Goal: Task Accomplishment & Management: Use online tool/utility

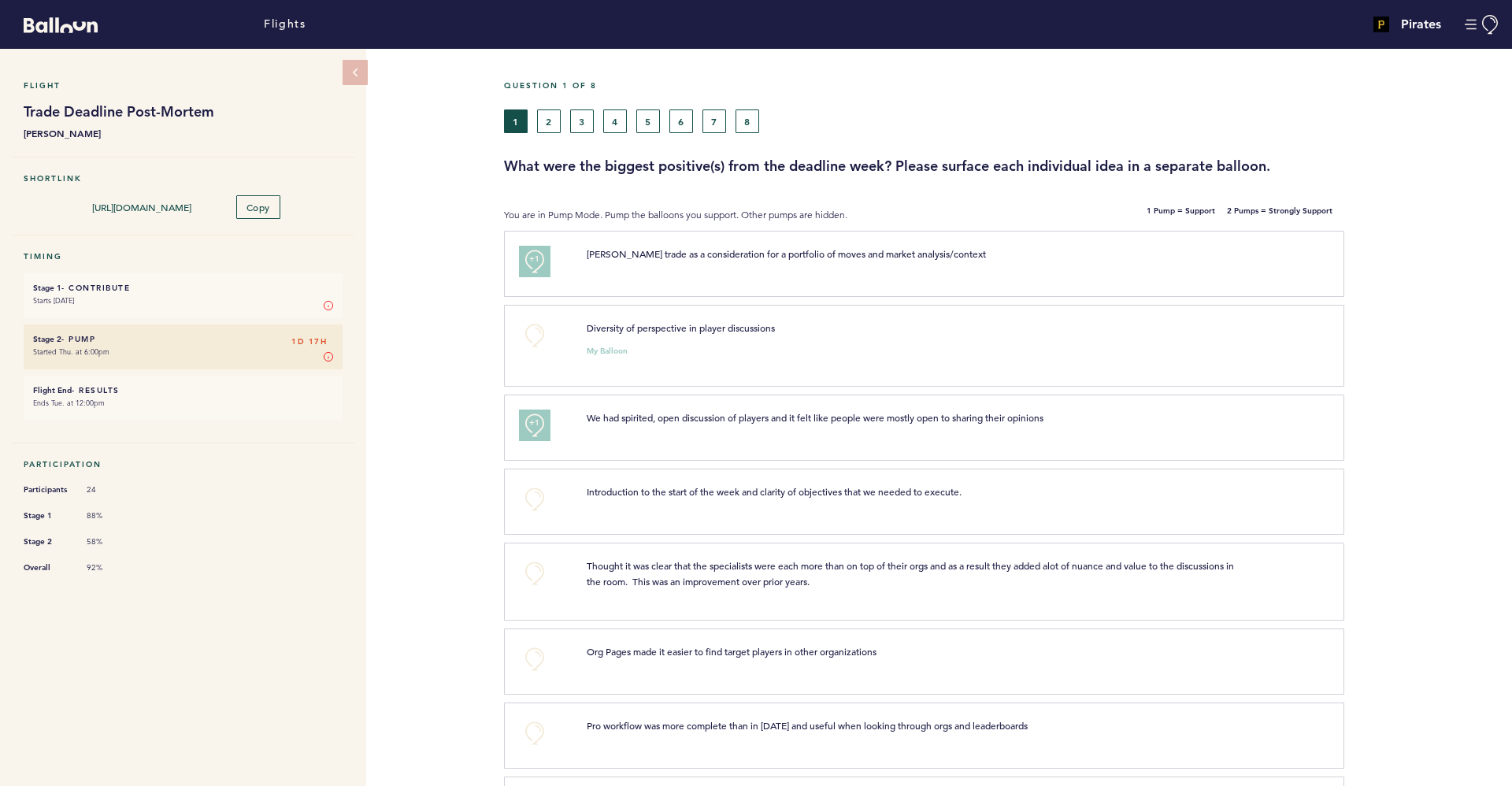
scroll to position [160, 0]
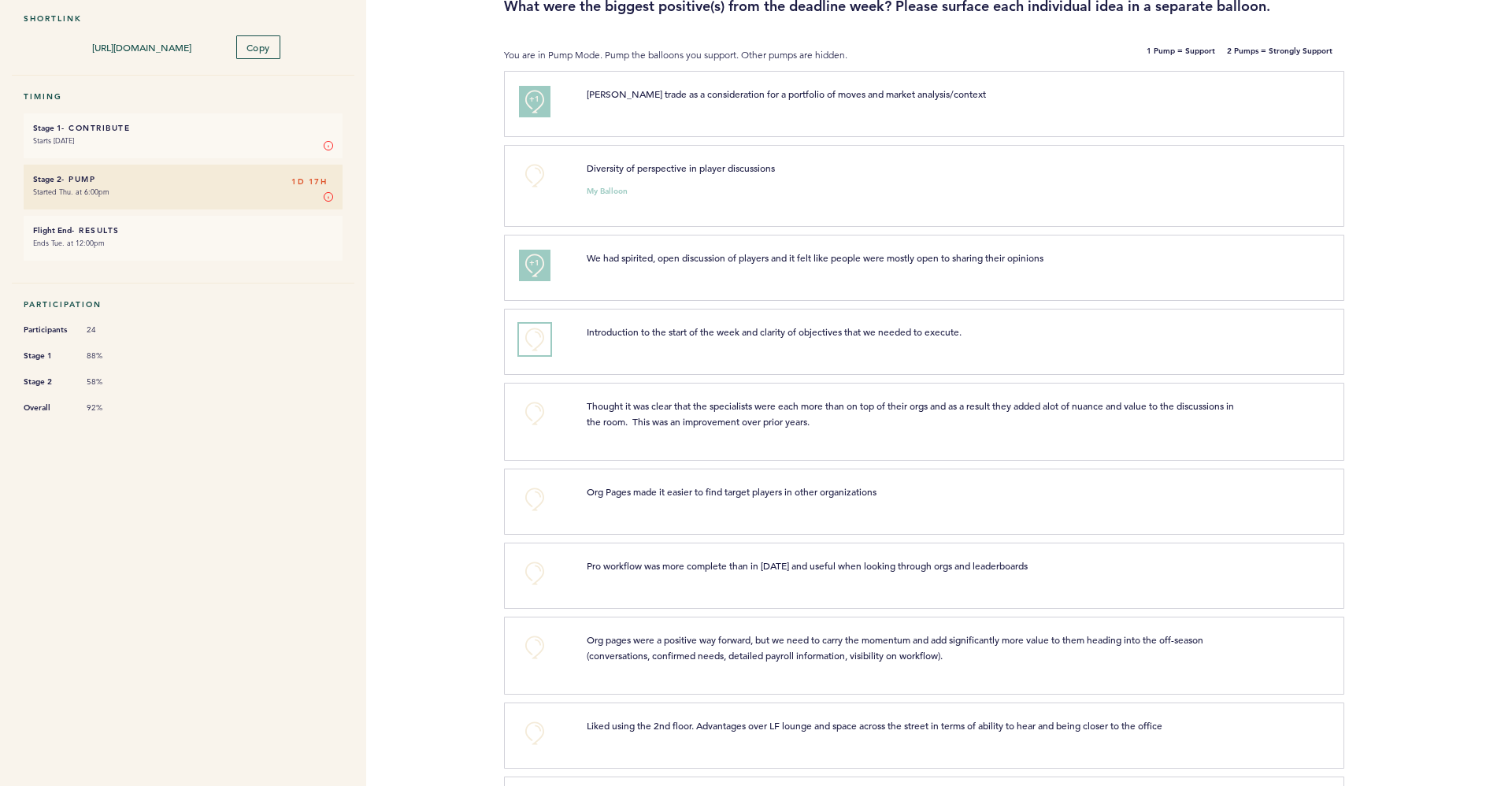
click at [528, 344] on button "+0" at bounding box center [534, 339] width 32 height 32
click at [539, 348] on button "+1" at bounding box center [534, 339] width 32 height 32
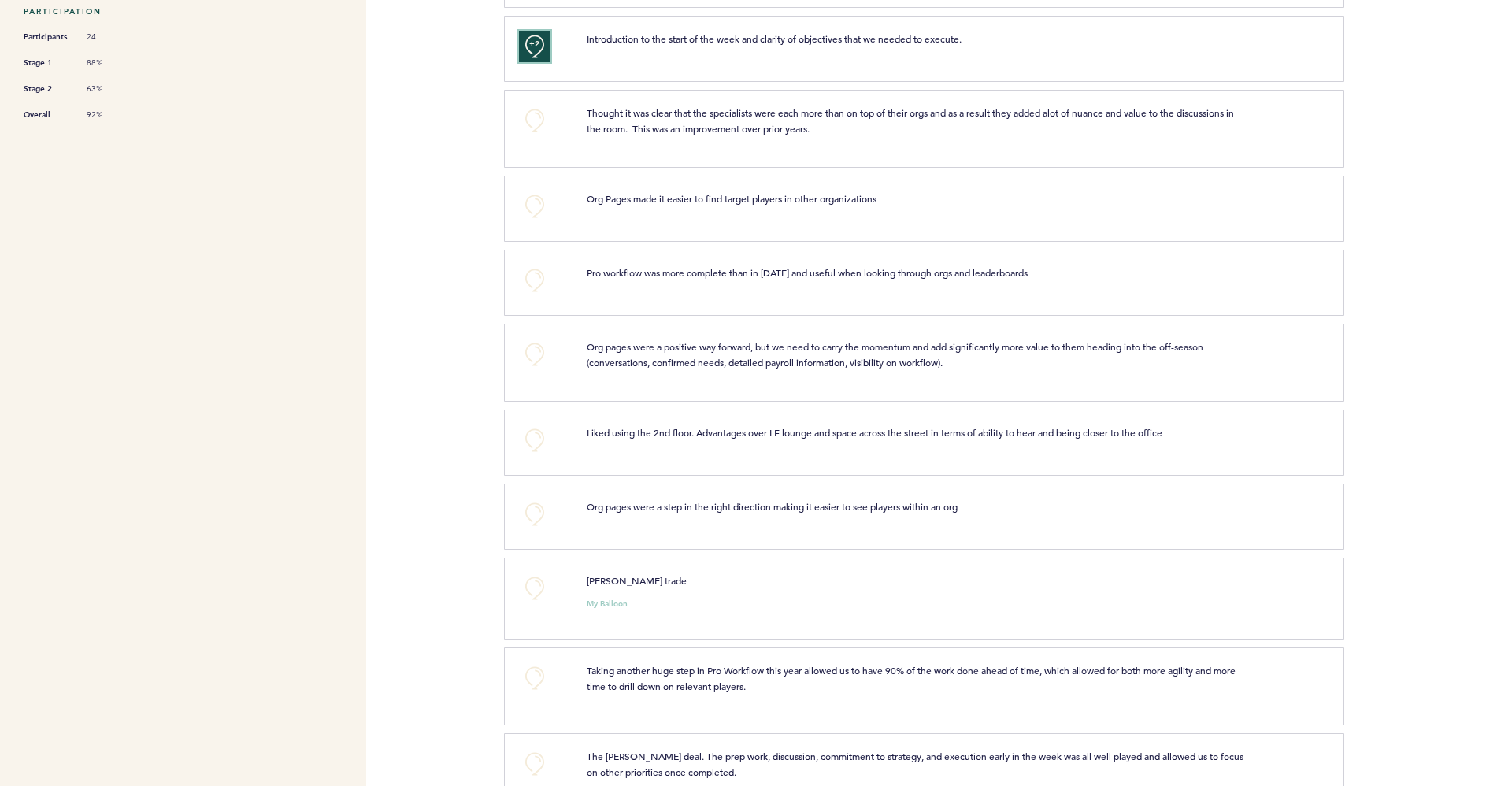
scroll to position [454, 0]
click at [534, 202] on button "+0" at bounding box center [534, 204] width 32 height 32
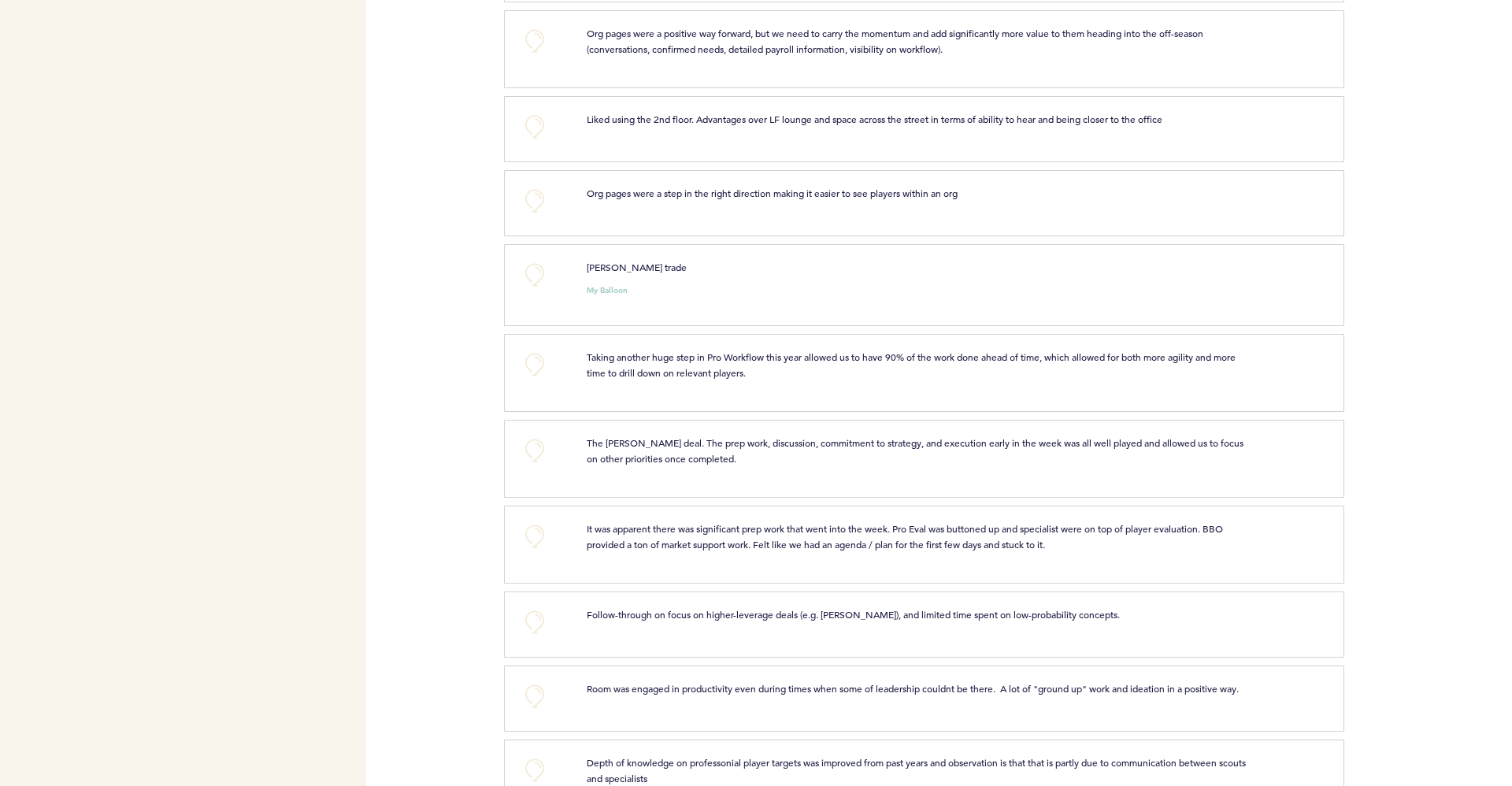
scroll to position [767, 0]
click at [538, 207] on button "+0" at bounding box center [534, 200] width 32 height 32
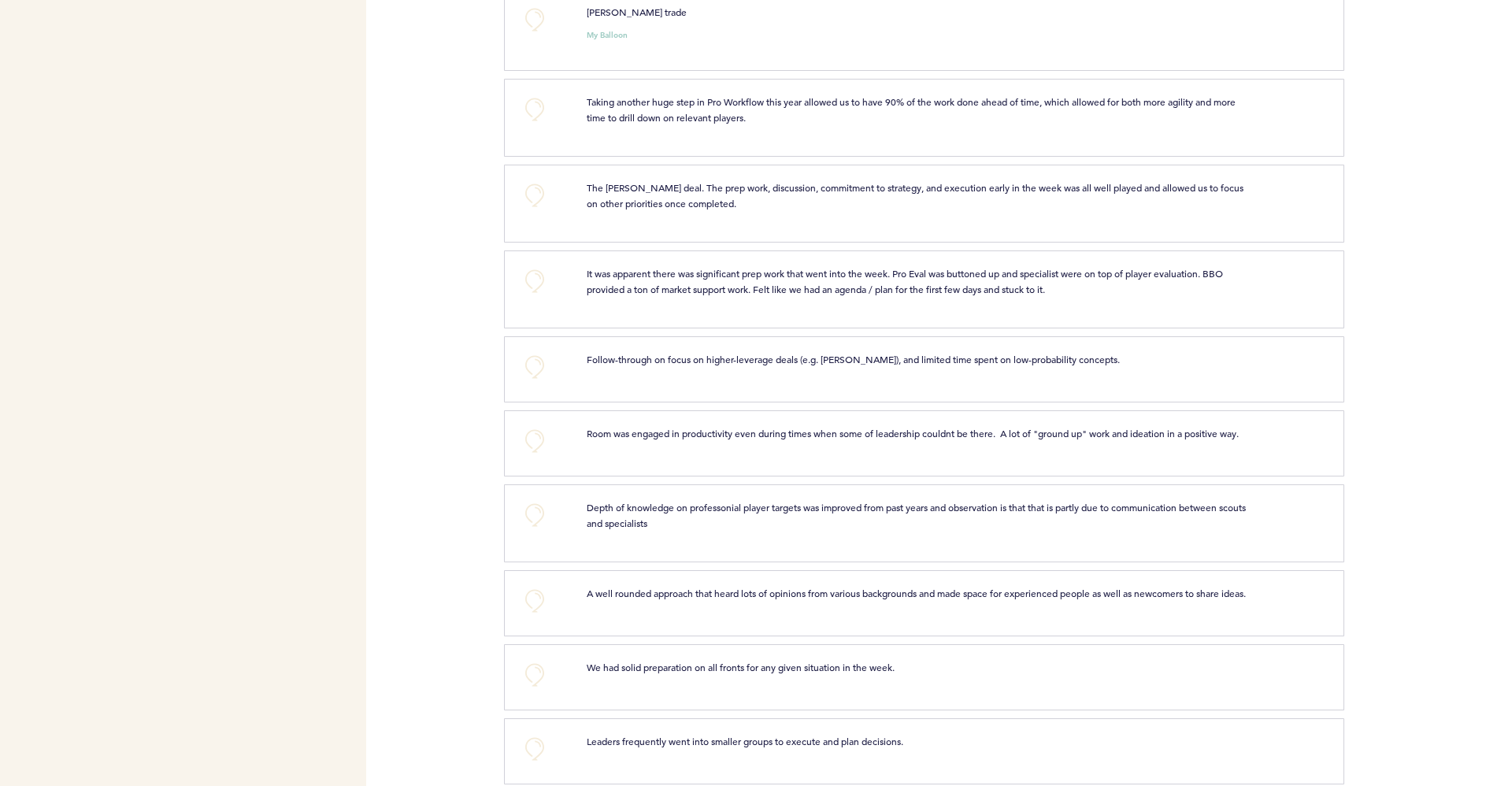
scroll to position [1046, 0]
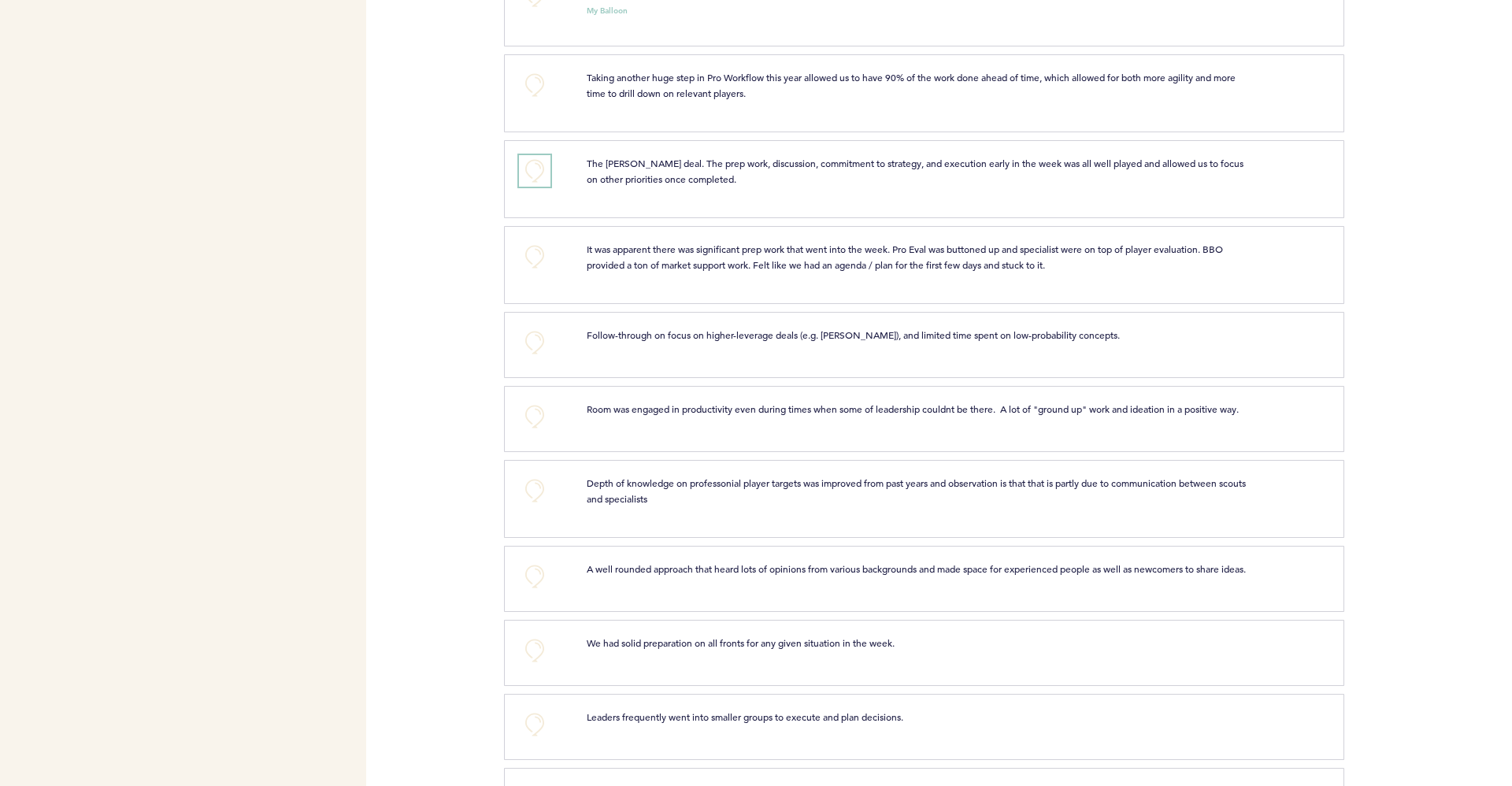
click at [533, 168] on button "+0" at bounding box center [534, 171] width 32 height 32
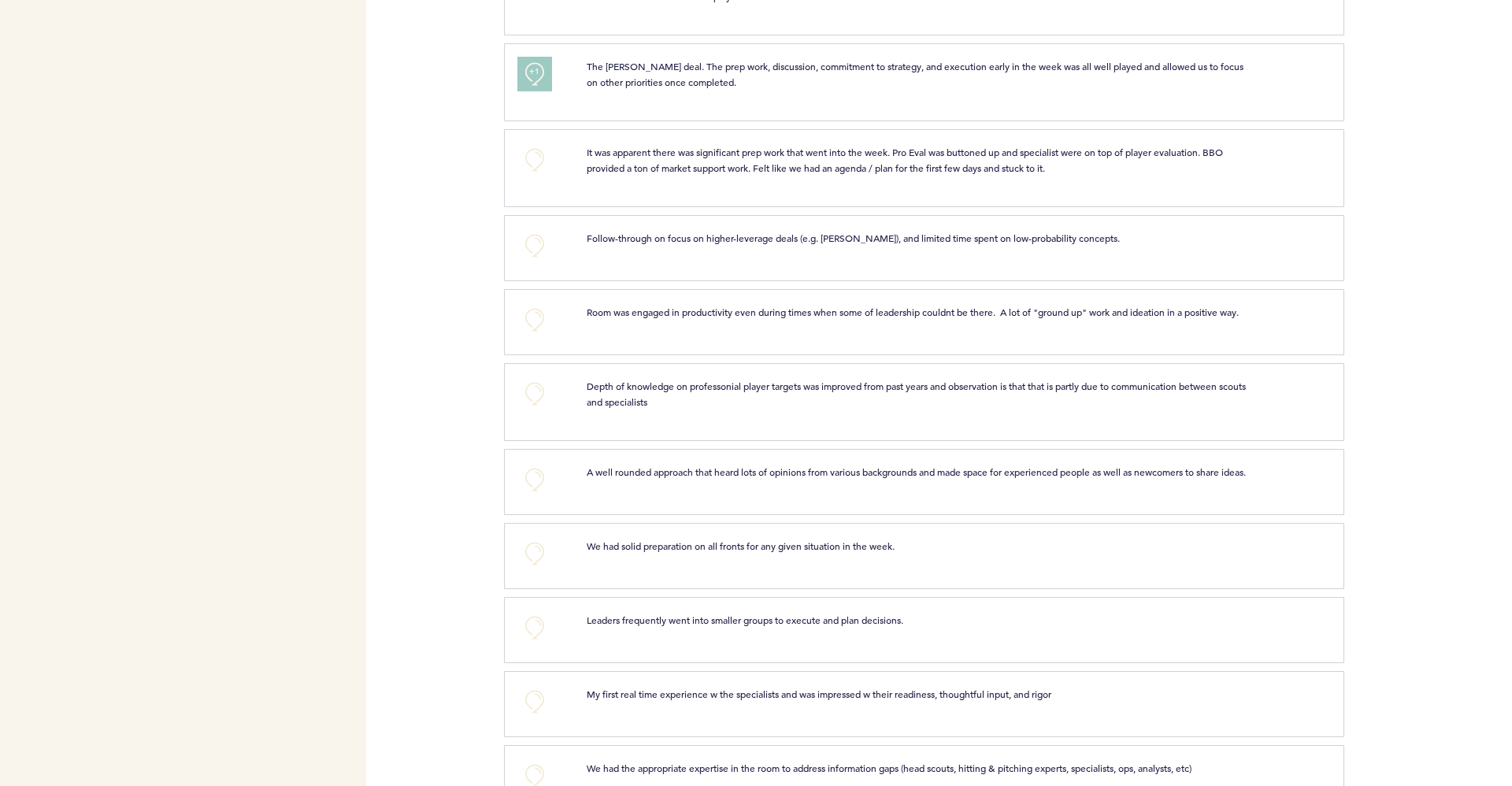
scroll to position [1138, 0]
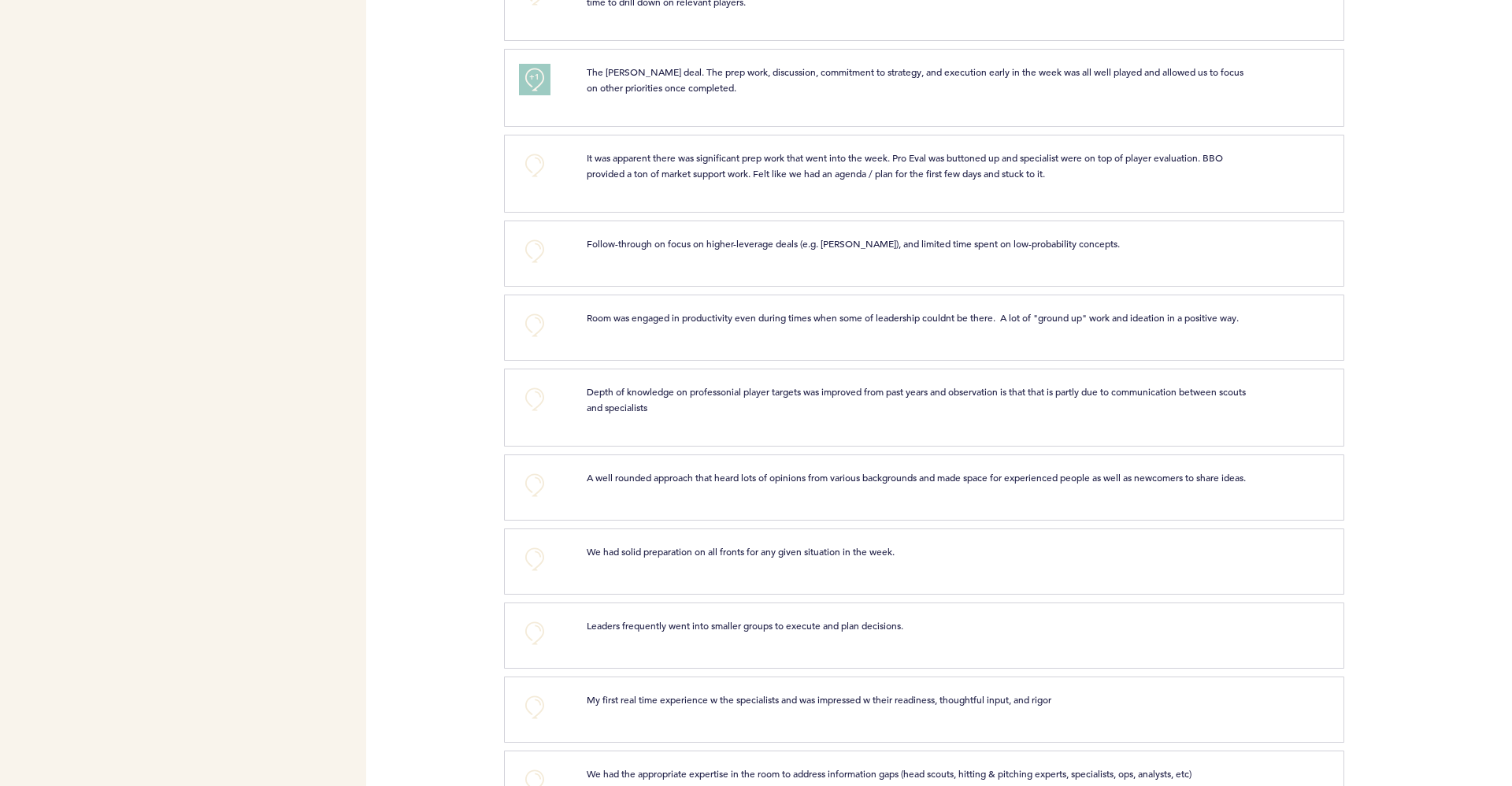
drag, startPoint x: 703, startPoint y: 328, endPoint x: 504, endPoint y: 181, distance: 247.4
click at [466, 265] on div "Flights Pirates [PERSON_NAME][EMAIL_ADDRESS][PERSON_NAME][DOMAIN_NAME] Team Dom…" at bounding box center [756, 393] width 1512 height 786
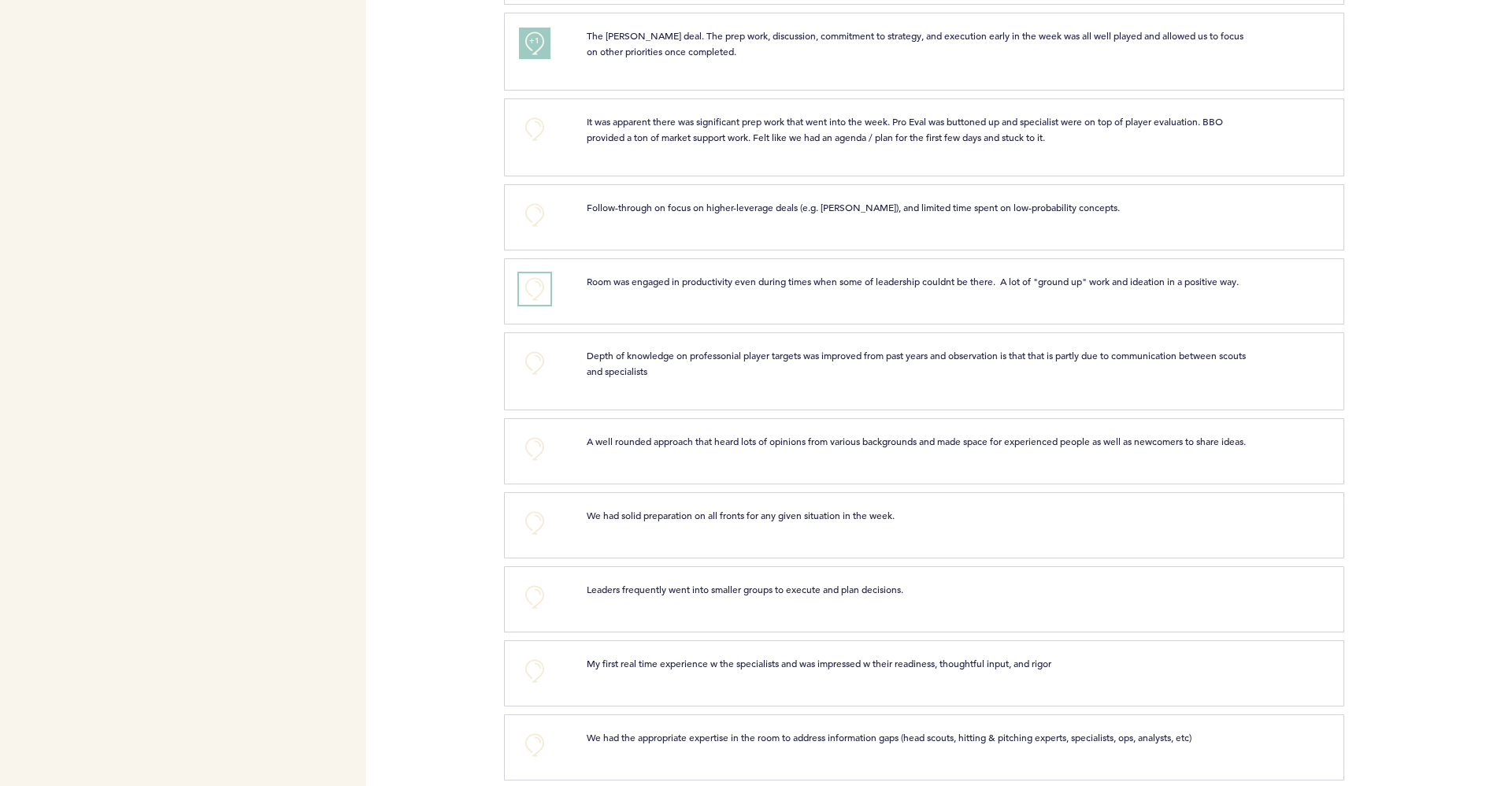
click at [541, 294] on button "+0" at bounding box center [534, 289] width 32 height 32
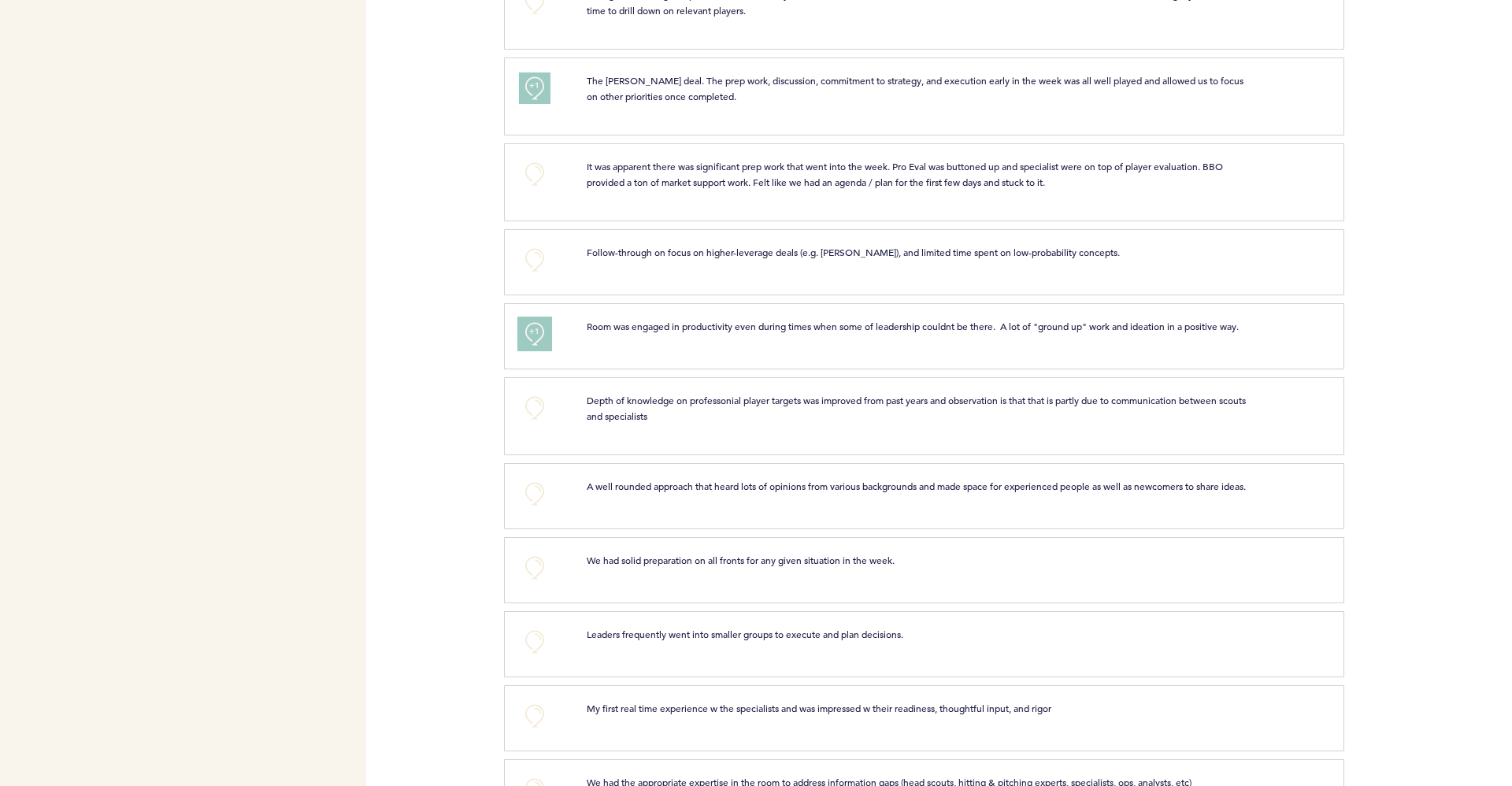
click at [541, 324] on button "+1" at bounding box center [534, 333] width 32 height 32
click at [524, 350] on div "+2" at bounding box center [540, 333] width 68 height 32
click at [529, 343] on button "+2" at bounding box center [534, 333] width 32 height 32
click at [536, 175] on button "+0" at bounding box center [534, 174] width 32 height 32
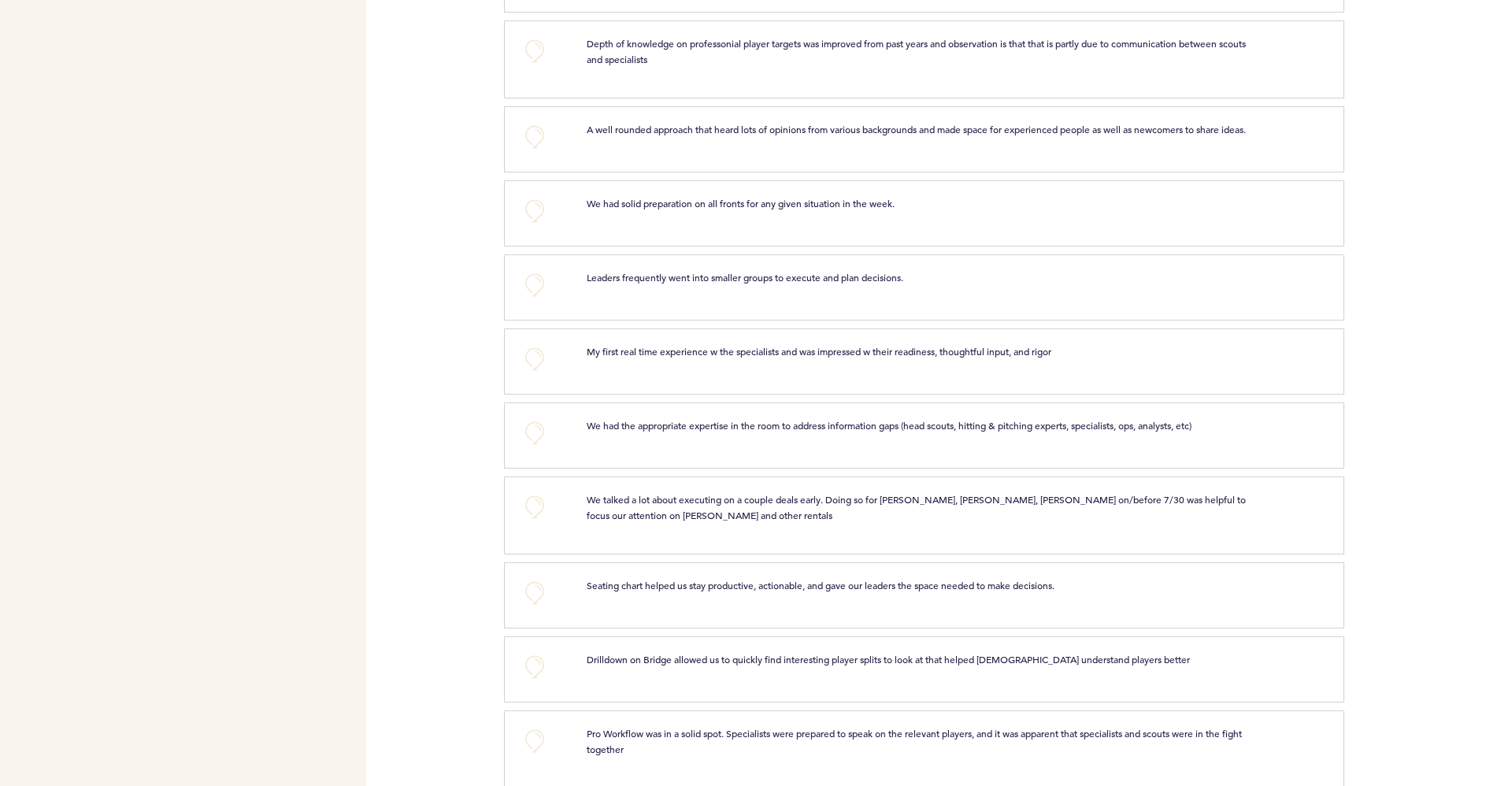
scroll to position [1520, 0]
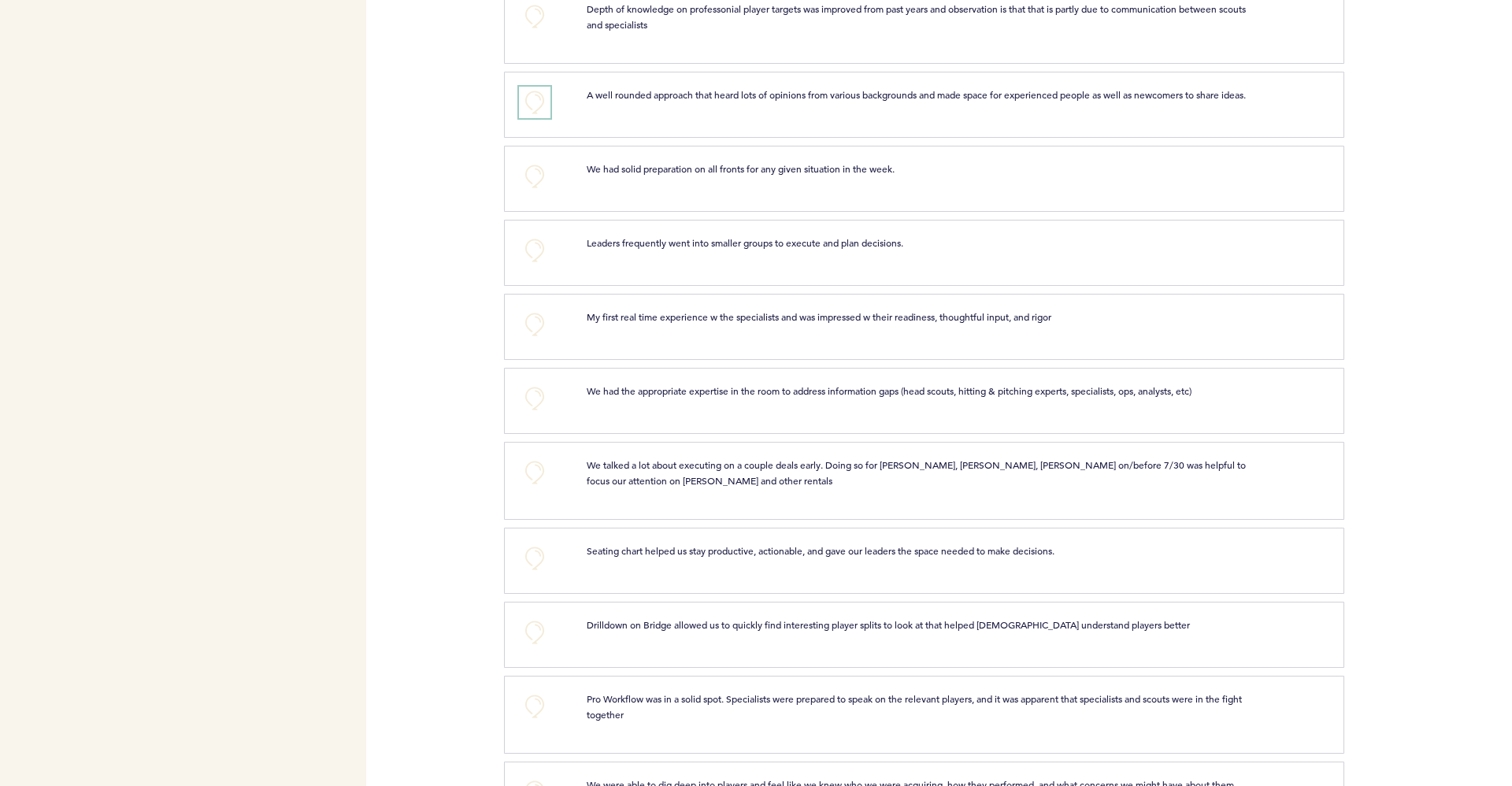
click at [532, 118] on button "+0" at bounding box center [534, 102] width 32 height 32
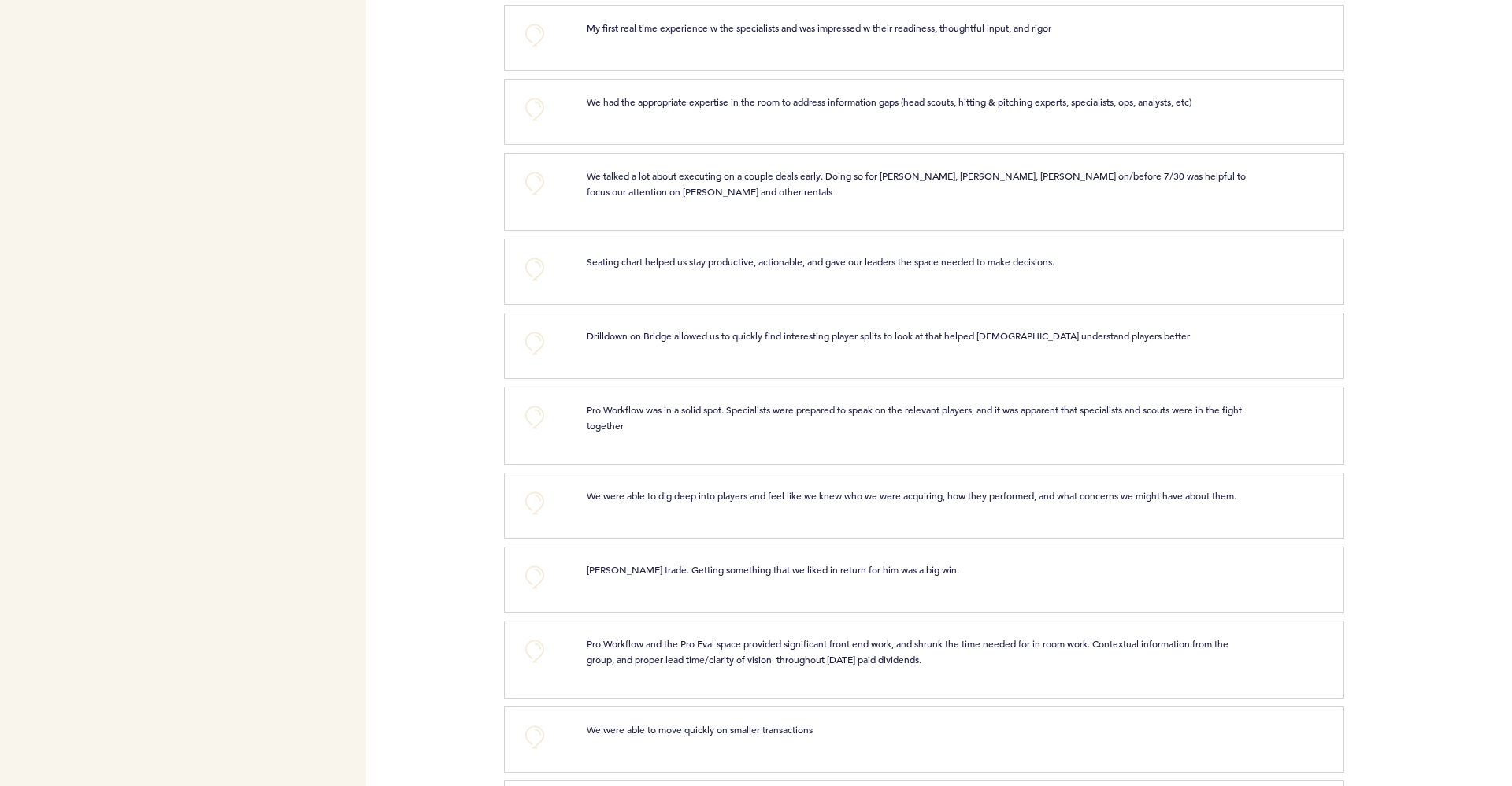
scroll to position [1843, 0]
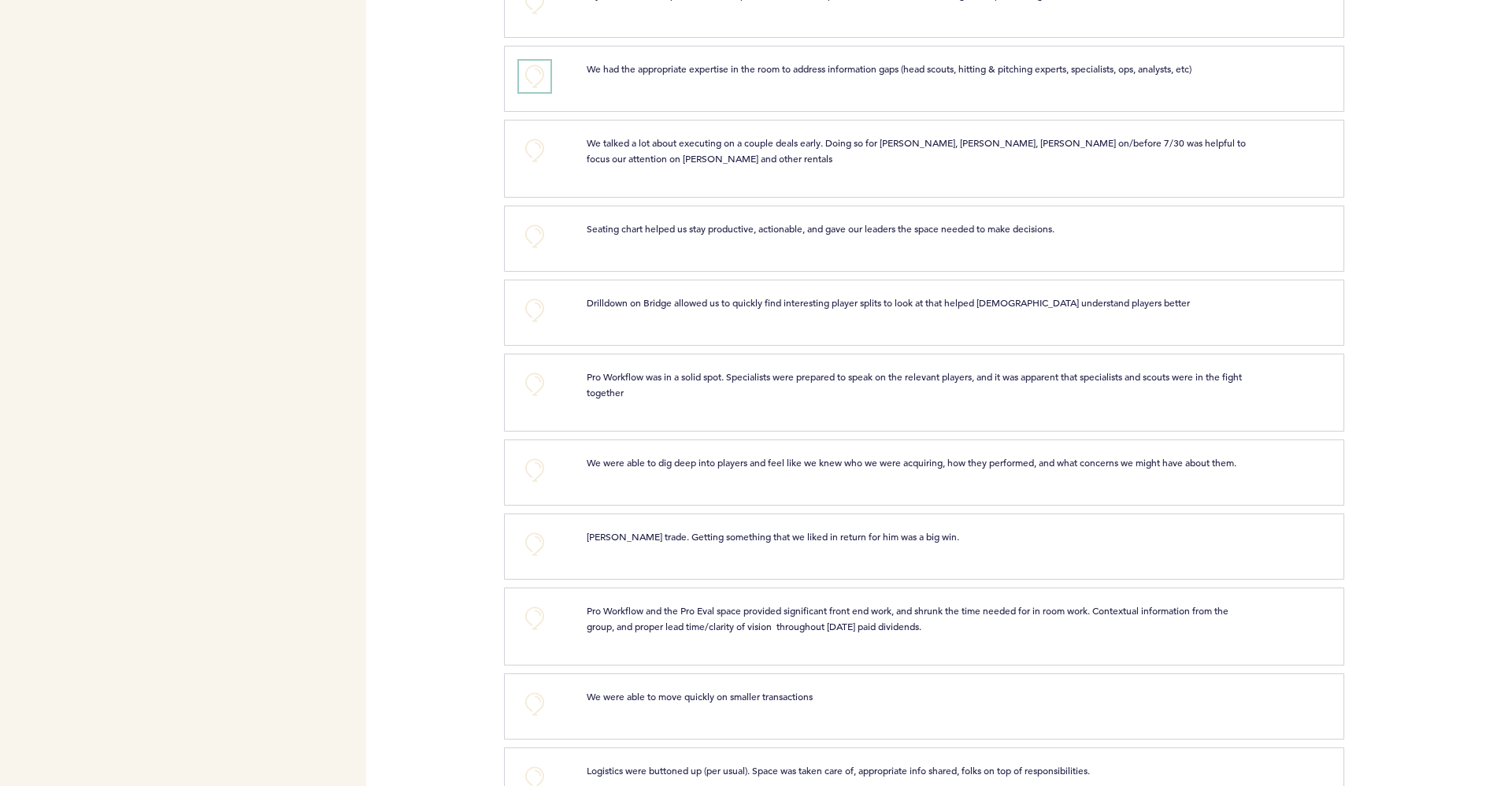
click at [529, 92] on button "+0" at bounding box center [534, 76] width 32 height 32
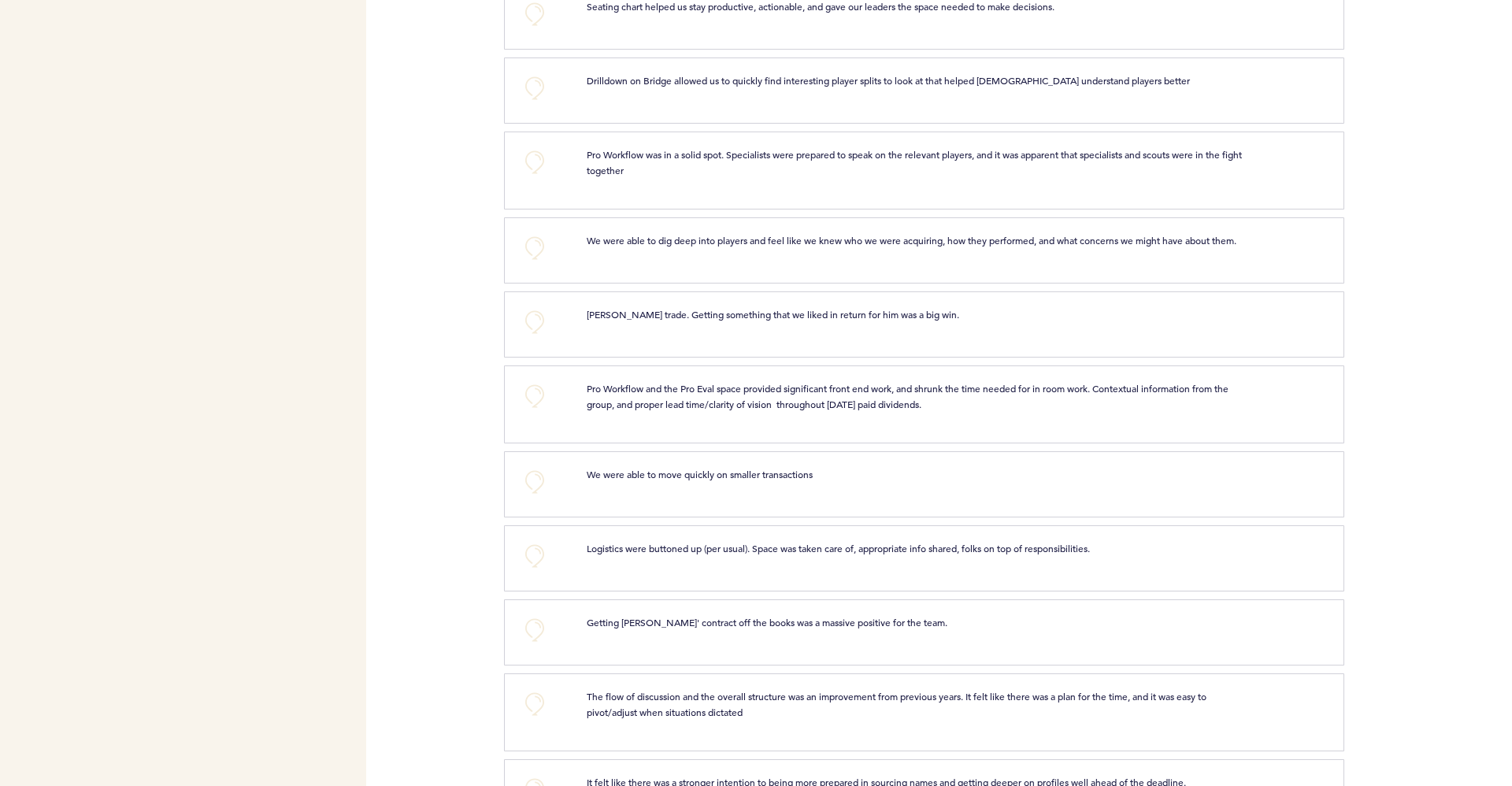
scroll to position [2110, 0]
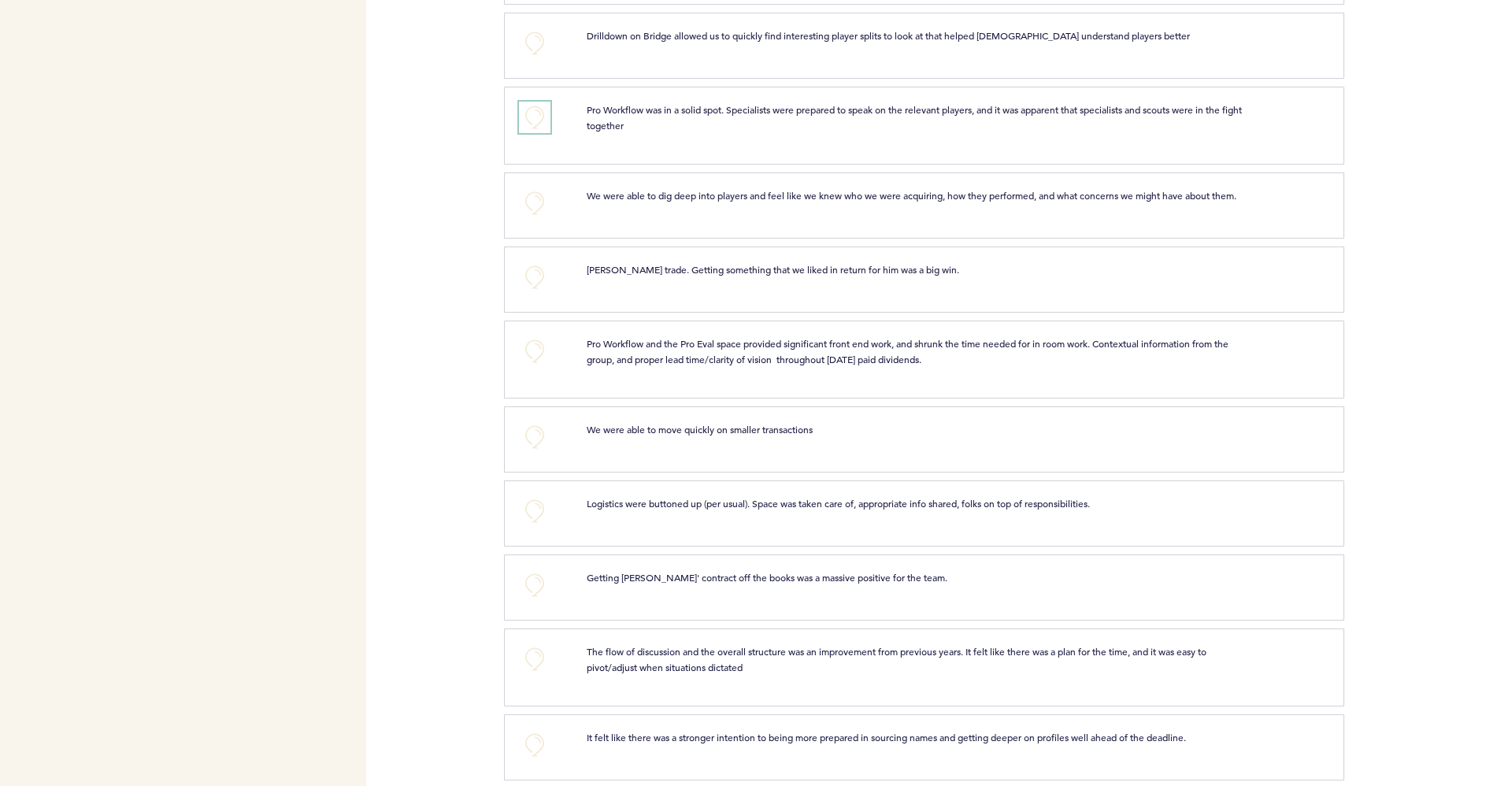
click at [536, 134] on button "+0" at bounding box center [534, 117] width 32 height 32
